Goal: Task Accomplishment & Management: Use online tool/utility

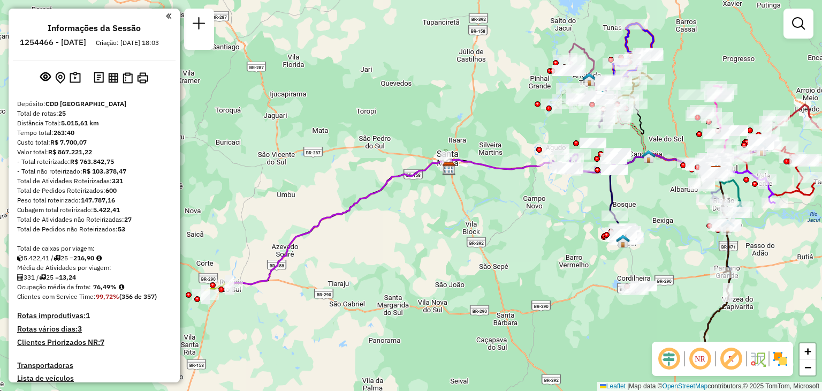
drag, startPoint x: 647, startPoint y: 168, endPoint x: 664, endPoint y: 108, distance: 62.5
click at [664, 108] on div "Janela de atendimento Grade de atendimento Capacidade Transportadoras Veículos …" at bounding box center [411, 195] width 822 height 391
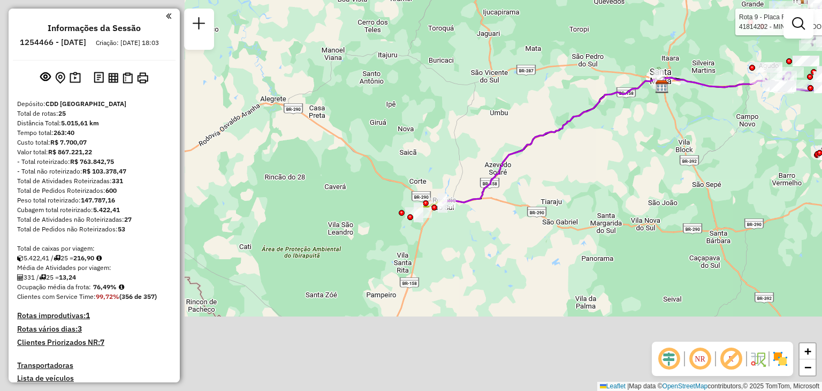
drag, startPoint x: 320, startPoint y: 275, endPoint x: 527, endPoint y: 198, distance: 220.7
click at [527, 198] on div "Rota 9 - Placa RLC7F38 41814202 - MINI MERCADO SILVA Janela de atendimento Grad…" at bounding box center [411, 195] width 822 height 391
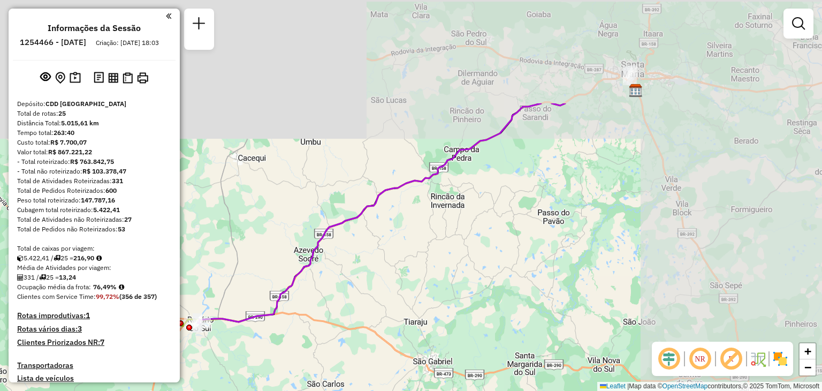
drag, startPoint x: 666, startPoint y: 124, endPoint x: 465, endPoint y: 258, distance: 242.1
click at [466, 257] on div "Rota 9 - Placa RLC7F38 41814202 - MINI MERCADO SILVA Janela de atendimento Grad…" at bounding box center [411, 195] width 822 height 391
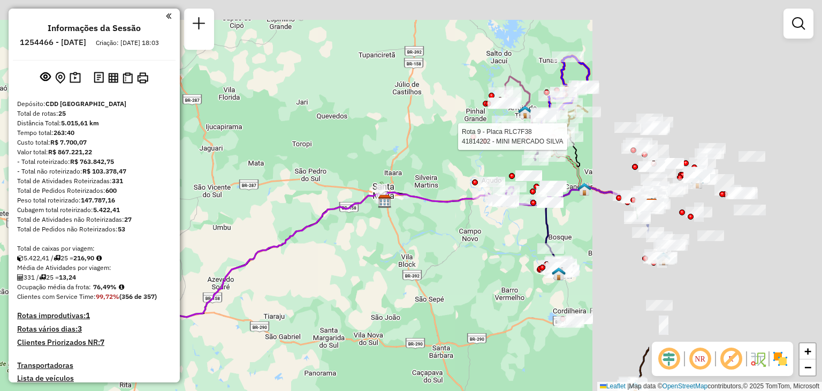
drag, startPoint x: 688, startPoint y: 176, endPoint x: 385, endPoint y: 255, distance: 312.8
click at [385, 255] on div "Rota 9 - Placa RLC7F38 41814202 - MINI MERCADO SILVA Janela de atendimento Grad…" at bounding box center [411, 195] width 822 height 391
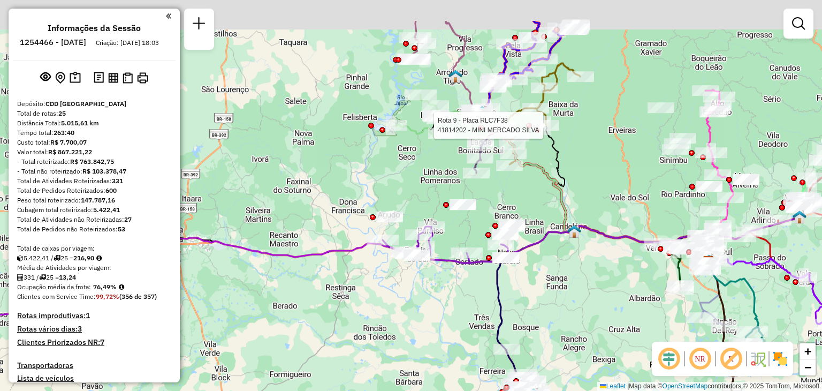
drag, startPoint x: 513, startPoint y: 159, endPoint x: 448, endPoint y: 244, distance: 107.2
click at [448, 244] on div "Rota 9 - Placa RLC7F38 41814202 - MINI MERCADO SILVA Janela de atendimento Grad…" at bounding box center [411, 195] width 822 height 391
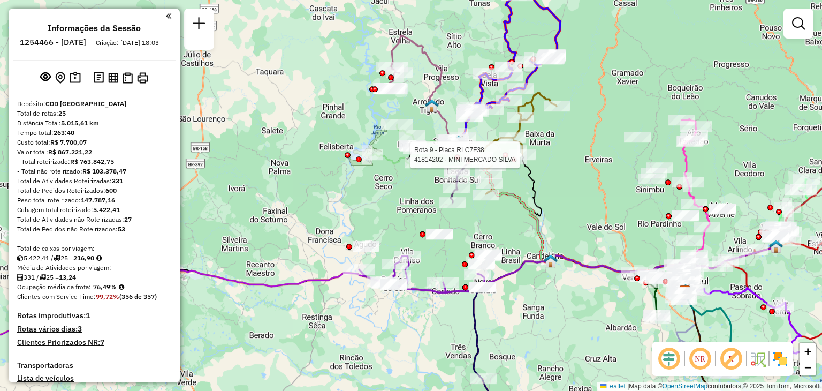
drag, startPoint x: 492, startPoint y: 215, endPoint x: 474, endPoint y: 230, distance: 24.3
click at [474, 230] on div "Rota 9 - Placa RLC7F38 41814202 - MINI MERCADO SILVA Janela de atendimento Grad…" at bounding box center [411, 195] width 822 height 391
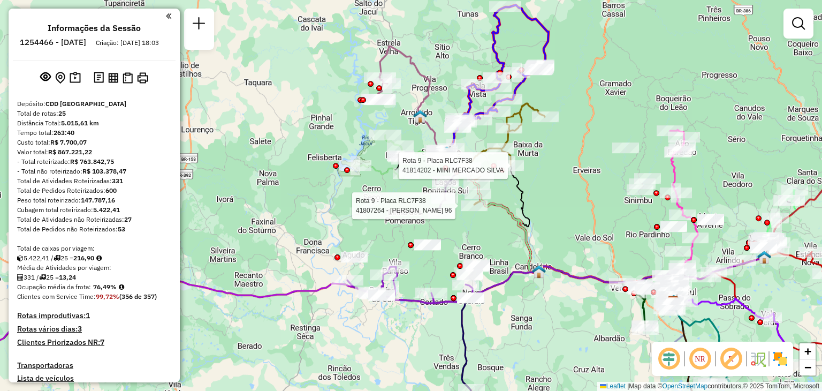
select select "**********"
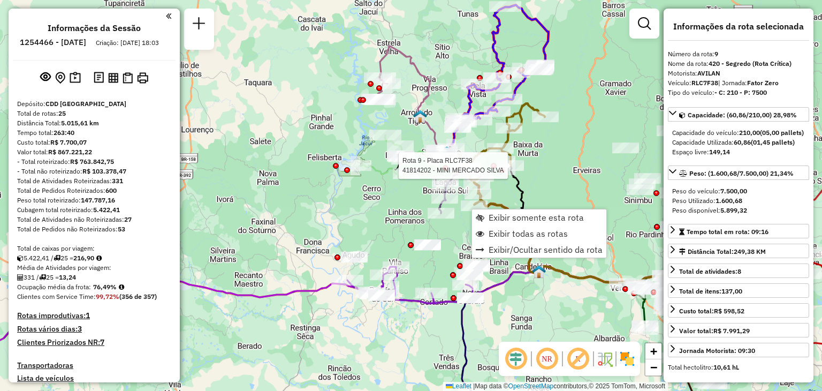
scroll to position [908, 0]
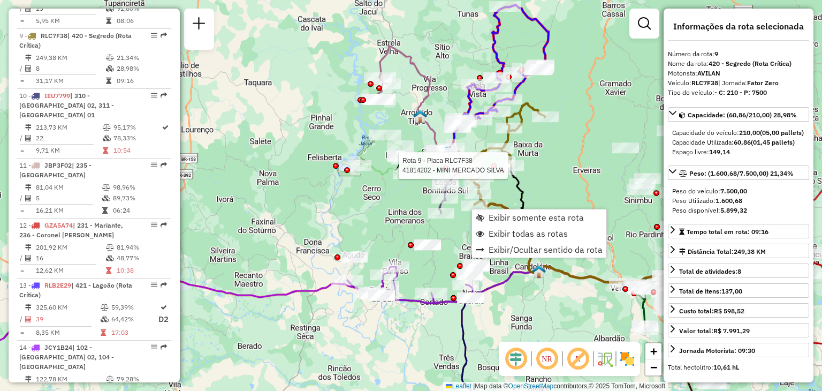
click at [555, 179] on div "Rota 9 - Placa RLC7F38 41814202 - MINI MERCADO SILVA Janela de atendimento Grad…" at bounding box center [411, 195] width 822 height 391
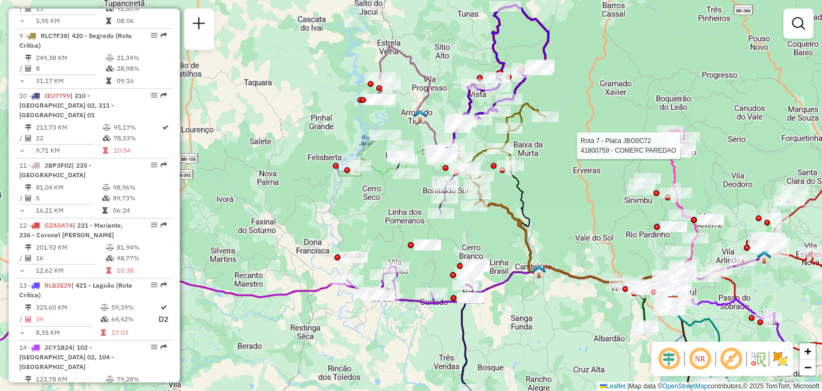
select select "**********"
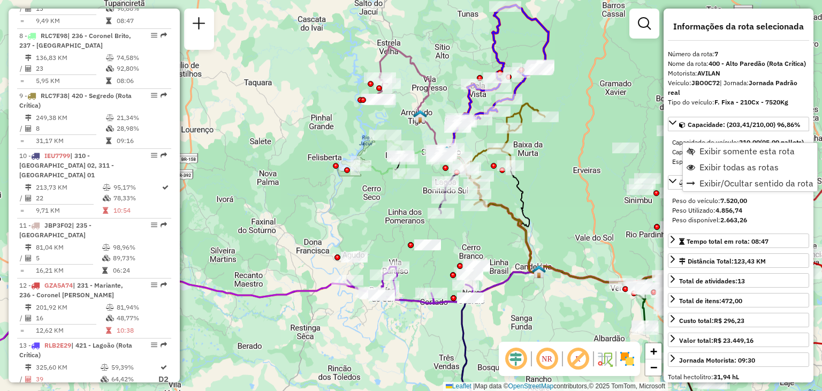
scroll to position [788, 0]
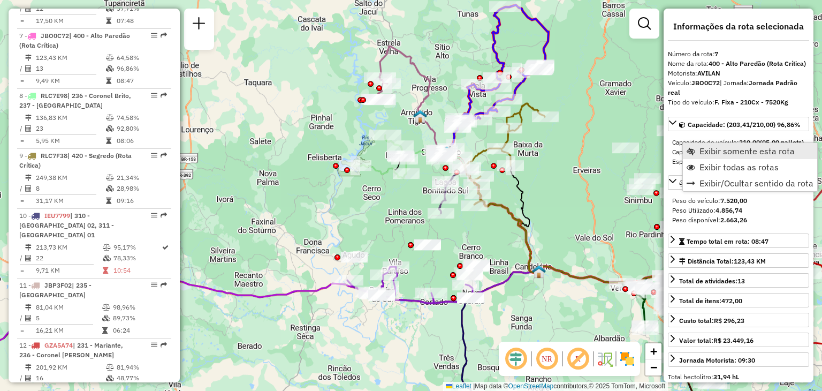
click at [709, 156] on link "Exibir somente esta rota" at bounding box center [750, 151] width 134 height 16
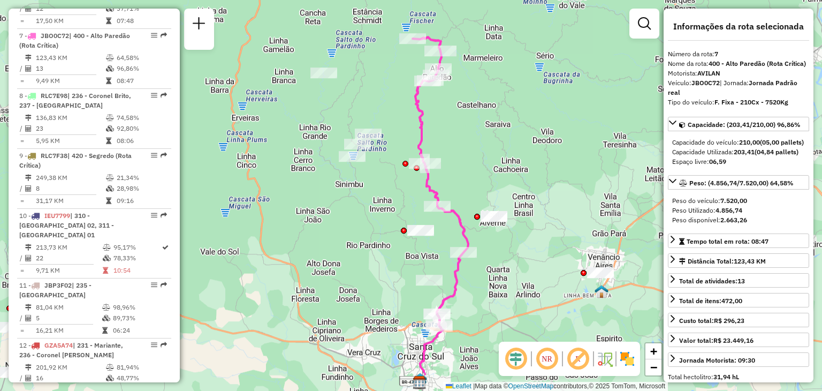
drag, startPoint x: 507, startPoint y: 180, endPoint x: 537, endPoint y: 198, distance: 34.5
click at [537, 198] on div "Janela de atendimento Grade de atendimento Capacidade Transportadoras Veículos …" at bounding box center [411, 195] width 822 height 391
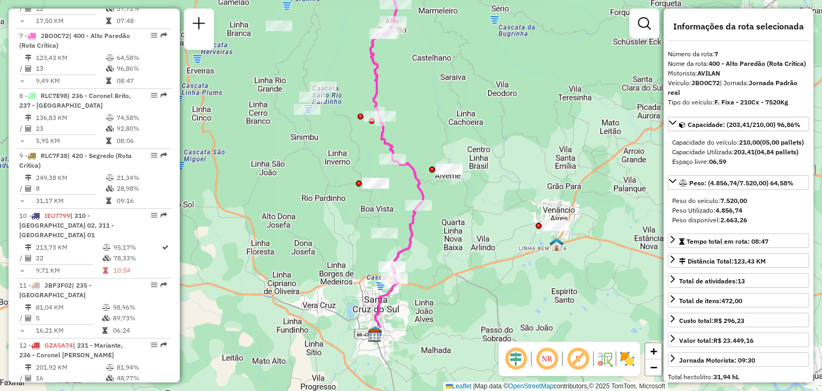
drag, startPoint x: 557, startPoint y: 262, endPoint x: 510, endPoint y: 213, distance: 67.8
click at [510, 213] on div "Janela de atendimento Grade de atendimento Capacidade Transportadoras Veículos …" at bounding box center [411, 195] width 822 height 391
